Goal: Task Accomplishment & Management: Manage account settings

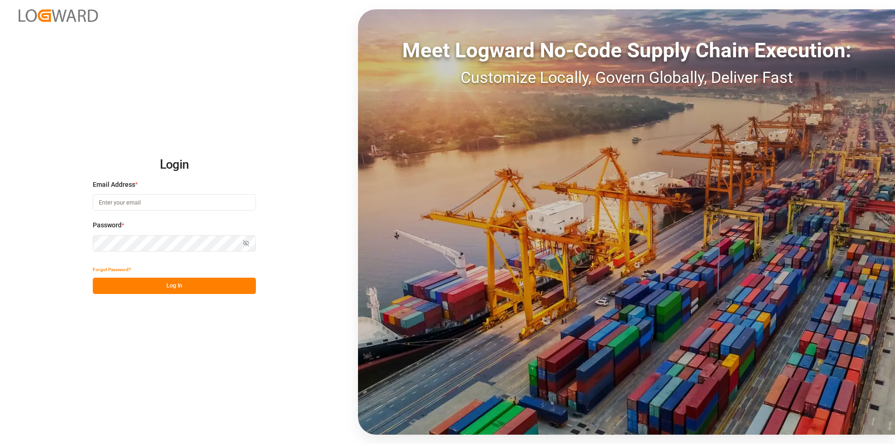
type input "[EMAIL_ADDRESS][DOMAIN_NAME]"
click at [143, 286] on button "Log In" at bounding box center [174, 286] width 163 height 16
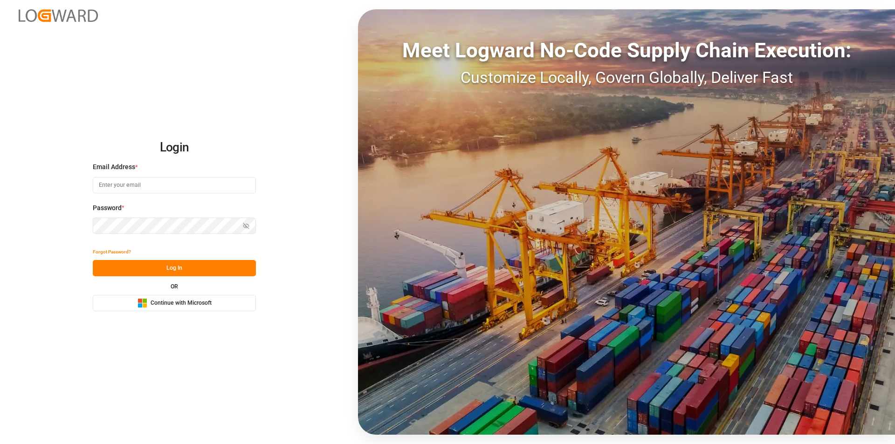
type input "[EMAIL_ADDRESS][DOMAIN_NAME]"
click at [181, 266] on button "Log In" at bounding box center [174, 268] width 163 height 16
